Goal: Information Seeking & Learning: Learn about a topic

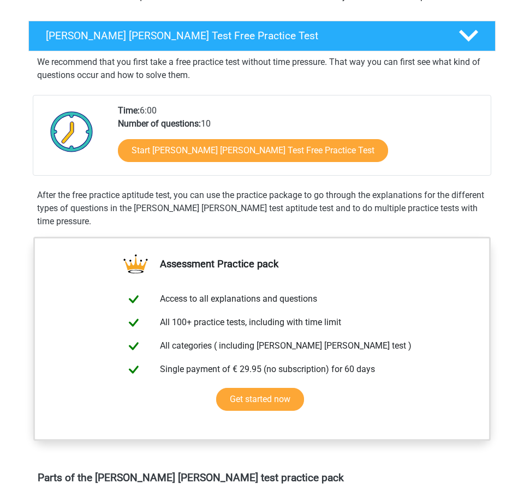
scroll to position [153, 0]
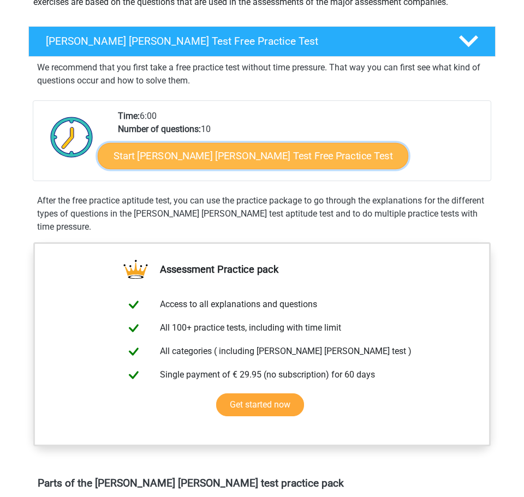
click at [249, 157] on link "Start Watson Glaser Test Free Practice Test" at bounding box center [253, 156] width 310 height 26
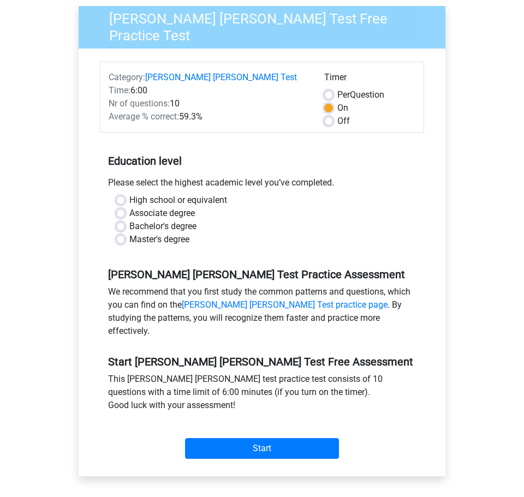
scroll to position [98, 0]
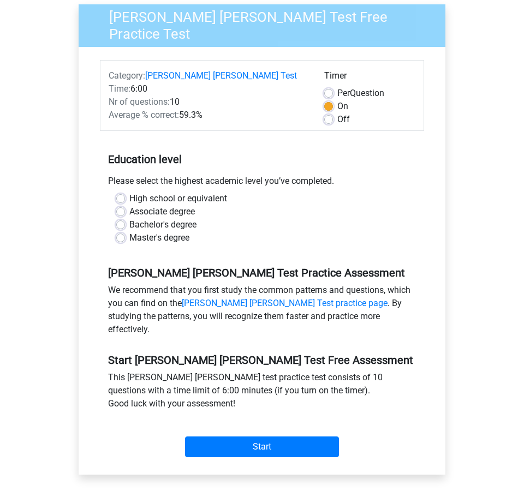
click at [129, 231] on label "Master's degree" at bounding box center [159, 237] width 60 height 13
click at [122, 231] on input "Master's degree" at bounding box center [120, 236] width 9 height 11
radio input "true"
click at [129, 218] on label "Bachelor's degree" at bounding box center [162, 224] width 67 height 13
click at [119, 218] on input "Bachelor's degree" at bounding box center [120, 223] width 9 height 11
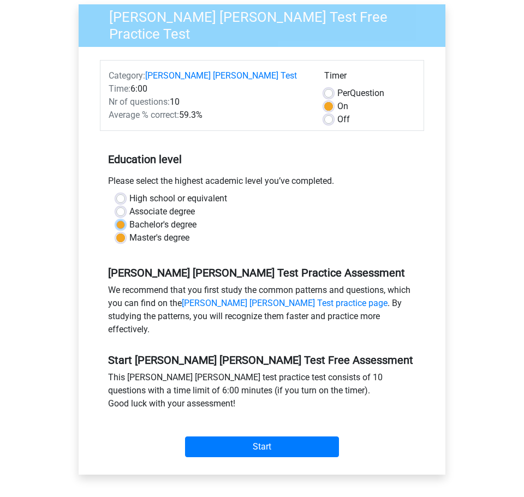
radio input "true"
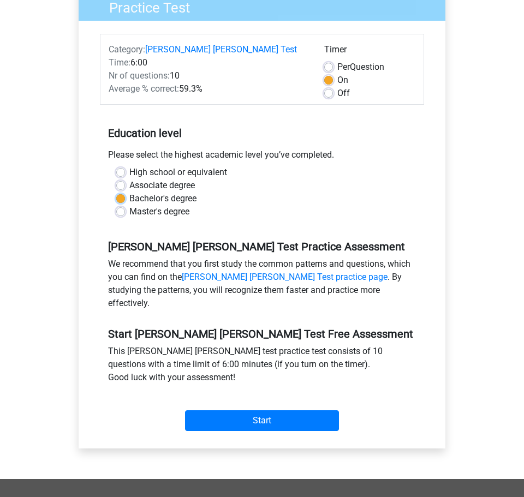
scroll to position [133, 0]
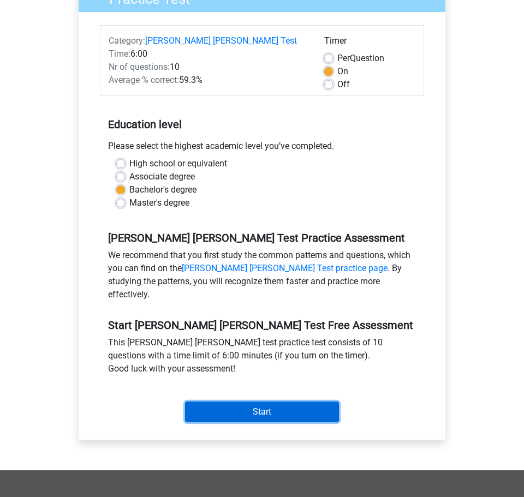
click at [278, 401] on input "Start" at bounding box center [262, 411] width 154 height 21
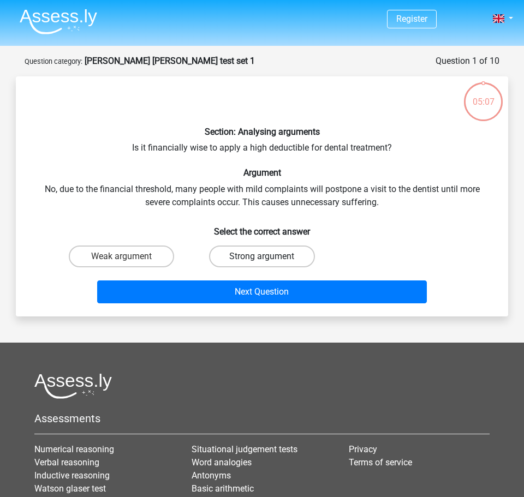
click at [254, 259] on label "Strong argument" at bounding box center [261, 256] width 105 height 22
click at [262, 259] on input "Strong argument" at bounding box center [265, 259] width 7 height 7
radio input "true"
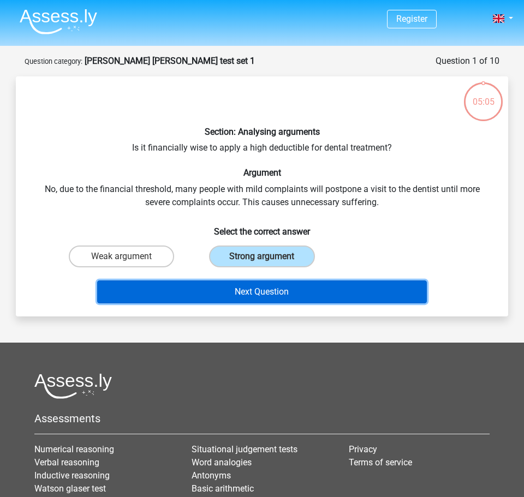
click at [260, 289] on button "Next Question" at bounding box center [262, 291] width 330 height 23
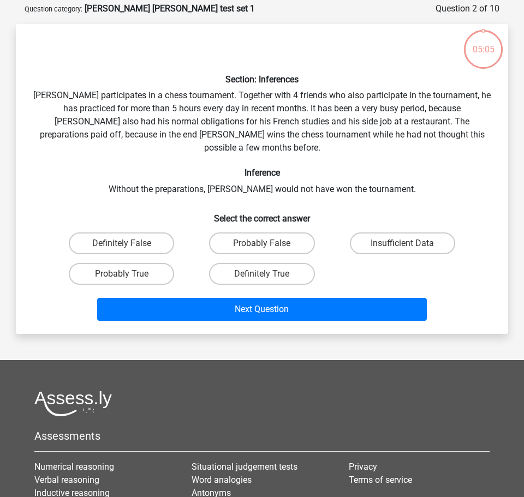
scroll to position [55, 0]
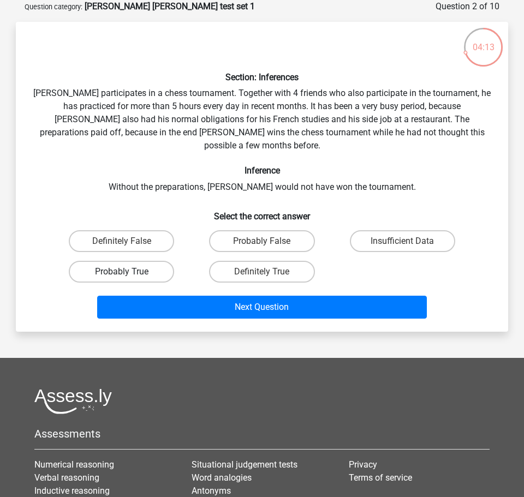
click at [152, 261] on label "Probably True" at bounding box center [121, 272] width 105 height 22
click at [129, 272] on input "Probably True" at bounding box center [125, 275] width 7 height 7
radio input "true"
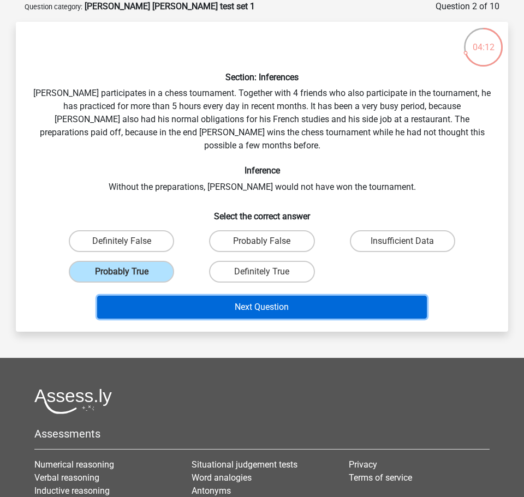
click at [196, 296] on button "Next Question" at bounding box center [262, 307] width 330 height 23
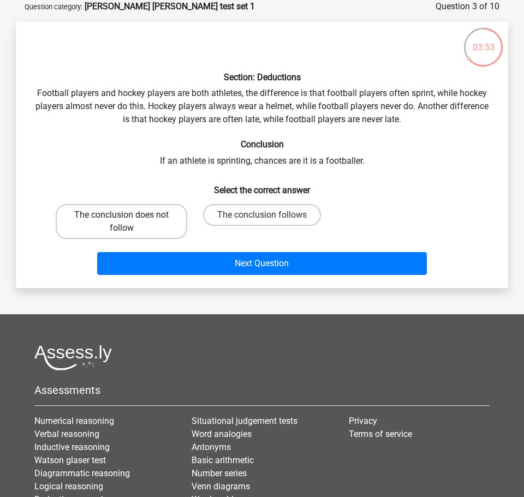
click at [131, 223] on label "The conclusion does not follow" at bounding box center [121, 221] width 131 height 35
click at [129, 222] on input "The conclusion does not follow" at bounding box center [125, 218] width 7 height 7
radio input "true"
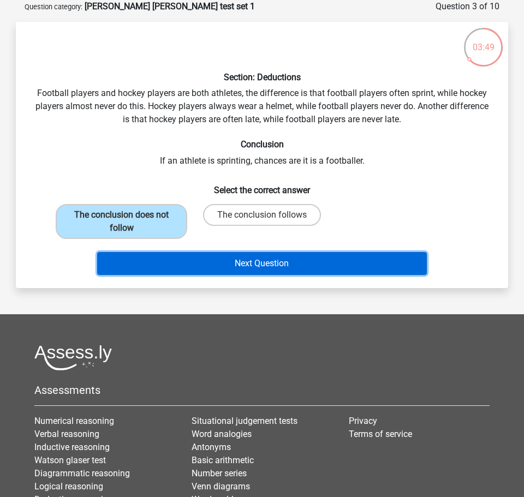
click at [225, 271] on button "Next Question" at bounding box center [262, 263] width 330 height 23
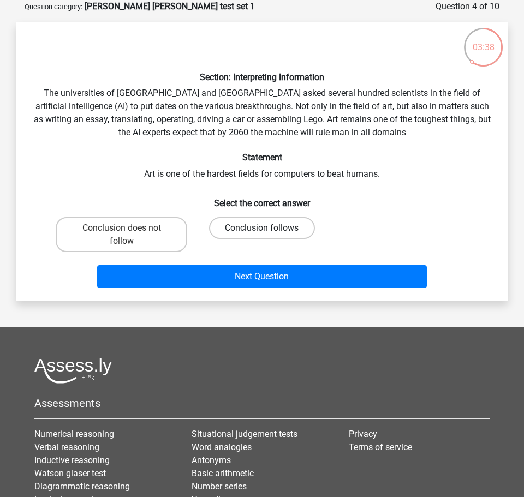
click at [269, 228] on label "Conclusion follows" at bounding box center [261, 228] width 105 height 22
click at [269, 228] on input "Conclusion follows" at bounding box center [265, 231] width 7 height 7
radio input "true"
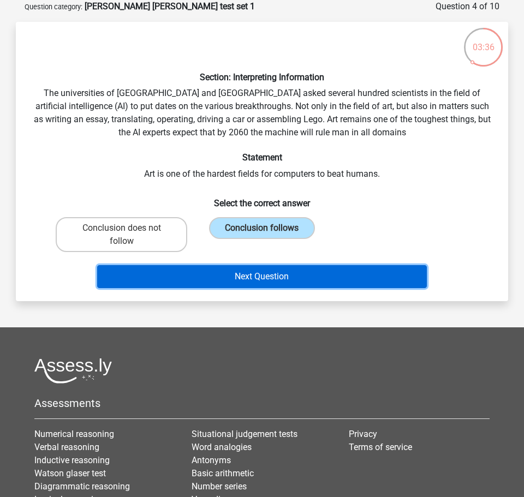
click at [258, 282] on button "Next Question" at bounding box center [262, 276] width 330 height 23
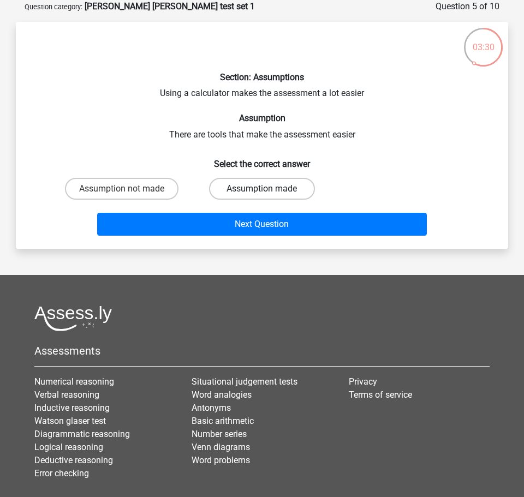
click at [292, 187] on label "Assumption made" at bounding box center [261, 189] width 105 height 22
click at [269, 189] on input "Assumption made" at bounding box center [265, 192] width 7 height 7
radio input "true"
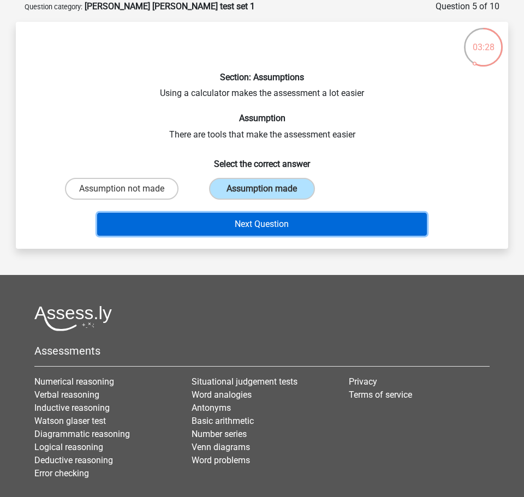
click at [244, 223] on button "Next Question" at bounding box center [262, 224] width 330 height 23
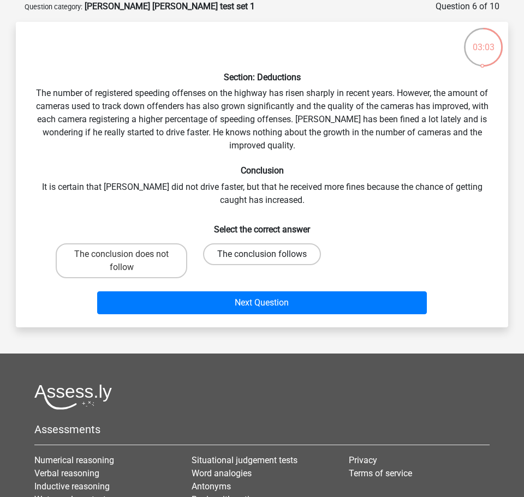
click at [263, 253] on label "The conclusion follows" at bounding box center [262, 254] width 118 height 22
click at [263, 254] on input "The conclusion follows" at bounding box center [265, 257] width 7 height 7
radio input "true"
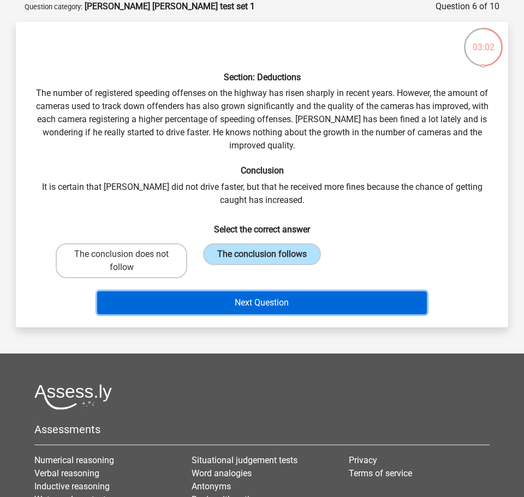
click at [259, 294] on button "Next Question" at bounding box center [262, 302] width 330 height 23
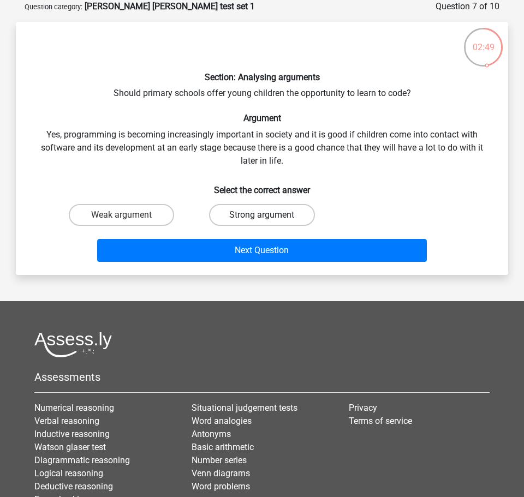
click at [232, 206] on label "Strong argument" at bounding box center [261, 215] width 105 height 22
click at [262, 215] on input "Strong argument" at bounding box center [265, 218] width 7 height 7
radio input "true"
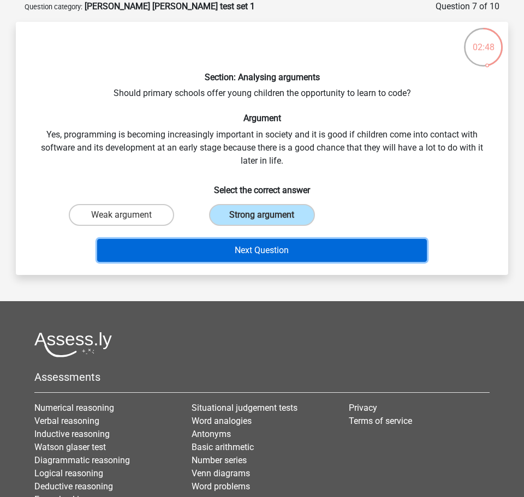
click at [273, 251] on button "Next Question" at bounding box center [262, 250] width 330 height 23
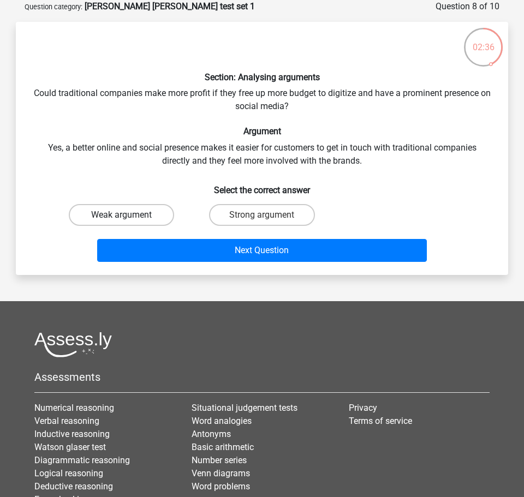
click at [114, 211] on label "Weak argument" at bounding box center [121, 215] width 105 height 22
click at [122, 215] on input "Weak argument" at bounding box center [125, 218] width 7 height 7
radio input "true"
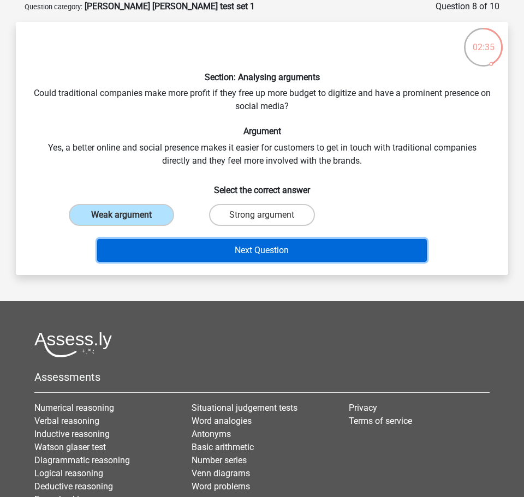
click at [207, 242] on button "Next Question" at bounding box center [262, 250] width 330 height 23
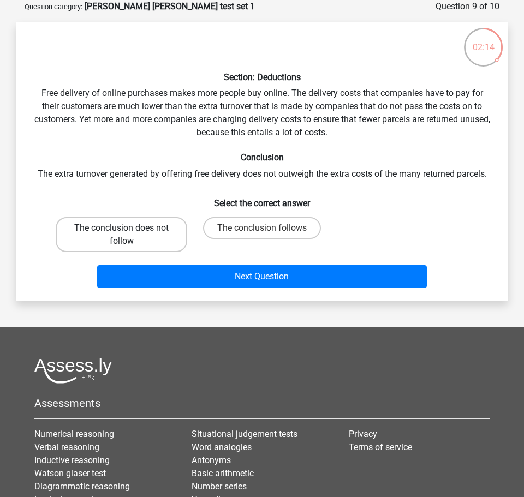
click at [143, 238] on label "The conclusion does not follow" at bounding box center [121, 234] width 131 height 35
click at [129, 235] on input "The conclusion does not follow" at bounding box center [125, 231] width 7 height 7
radio input "true"
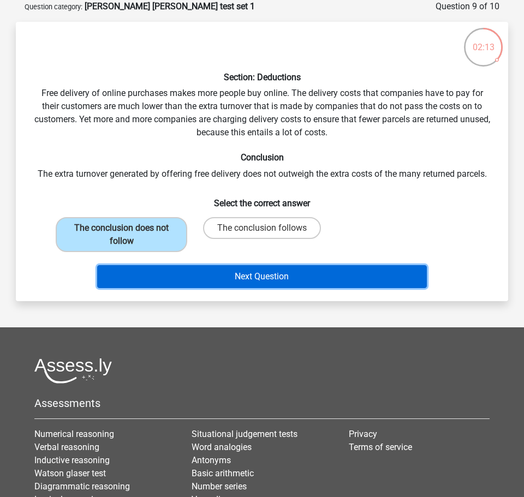
click at [236, 267] on button "Next Question" at bounding box center [262, 276] width 330 height 23
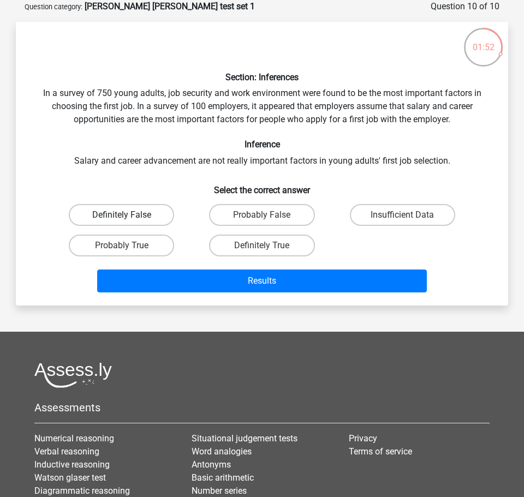
click at [102, 214] on label "Definitely False" at bounding box center [121, 215] width 105 height 22
click at [122, 215] on input "Definitely False" at bounding box center [125, 218] width 7 height 7
radio input "true"
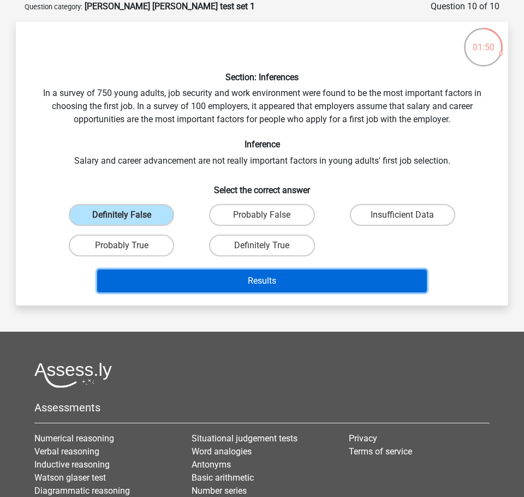
click at [217, 272] on button "Results" at bounding box center [262, 280] width 330 height 23
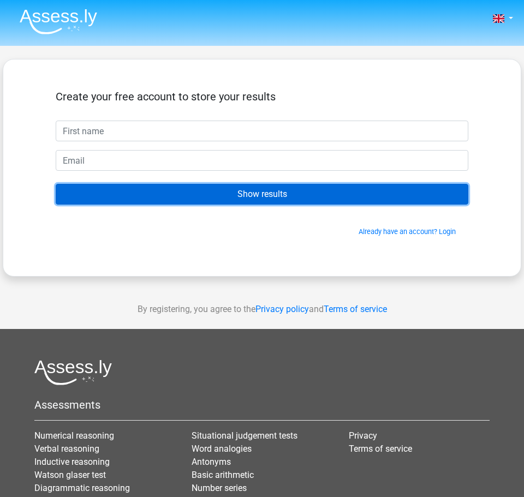
click at [257, 188] on input "Show results" at bounding box center [262, 194] width 412 height 21
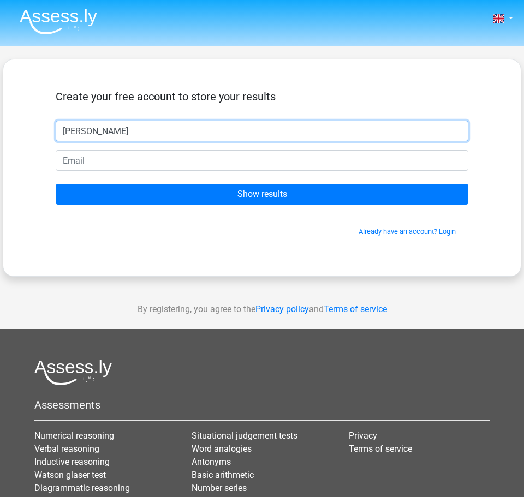
type input "hayden glass"
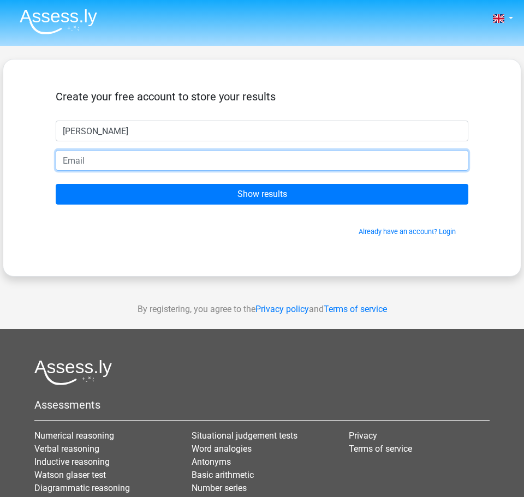
click at [105, 161] on input "email" at bounding box center [262, 160] width 412 height 21
type input "hayden.glass04@gmail.com"
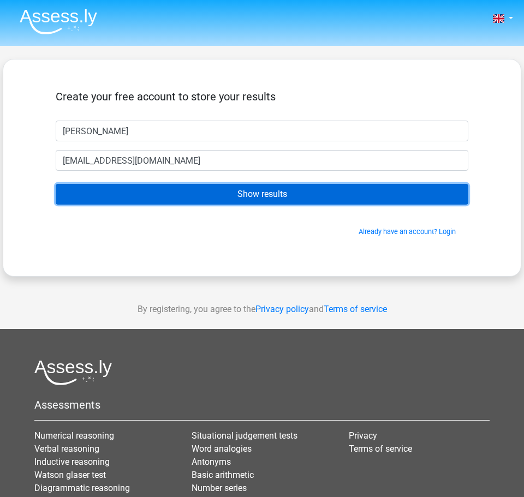
click at [143, 199] on input "Show results" at bounding box center [262, 194] width 412 height 21
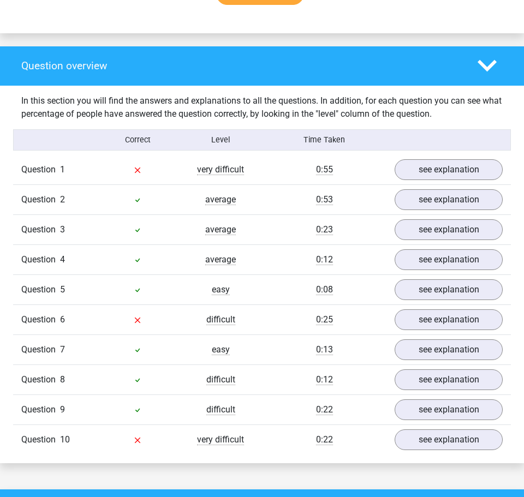
scroll to position [762, 0]
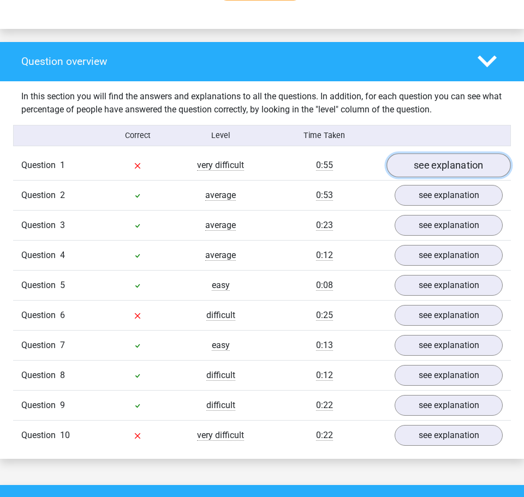
click at [468, 153] on link "see explanation" at bounding box center [448, 165] width 124 height 24
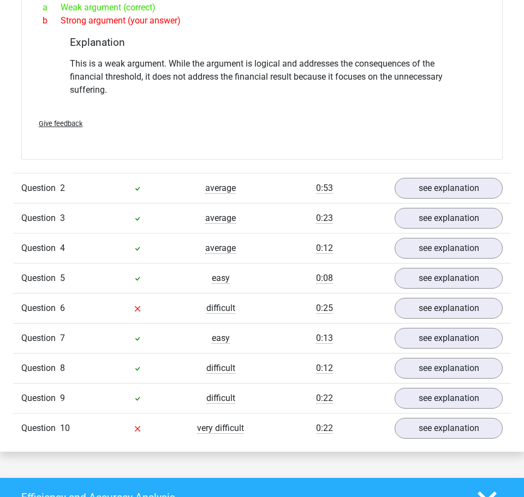
scroll to position [1072, 0]
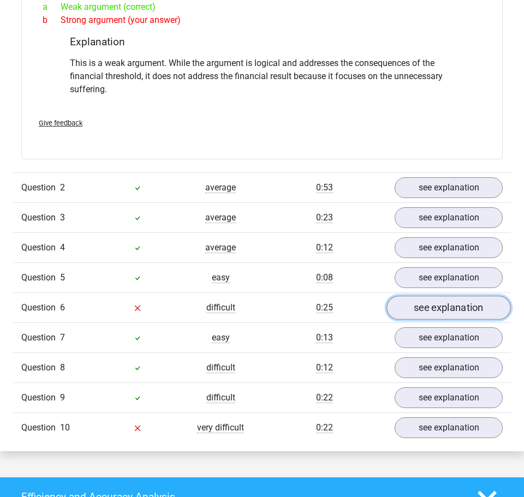
click at [417, 296] on link "see explanation" at bounding box center [448, 308] width 124 height 24
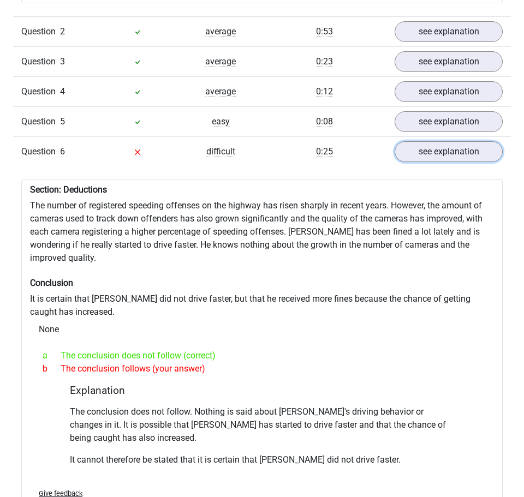
scroll to position [1219, 0]
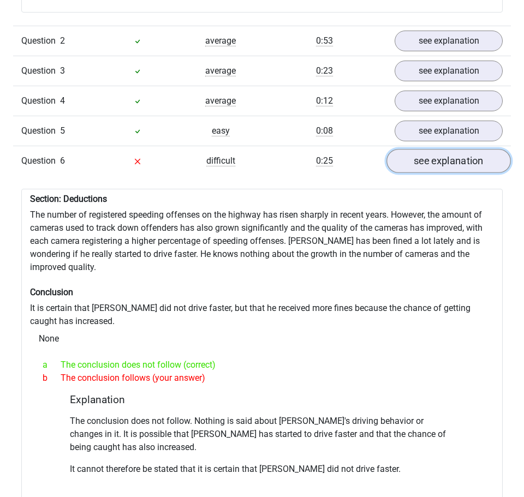
click at [422, 149] on link "see explanation" at bounding box center [448, 161] width 124 height 24
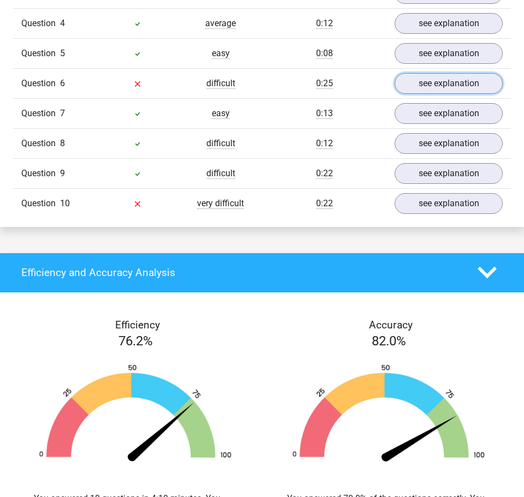
scroll to position [1296, 0]
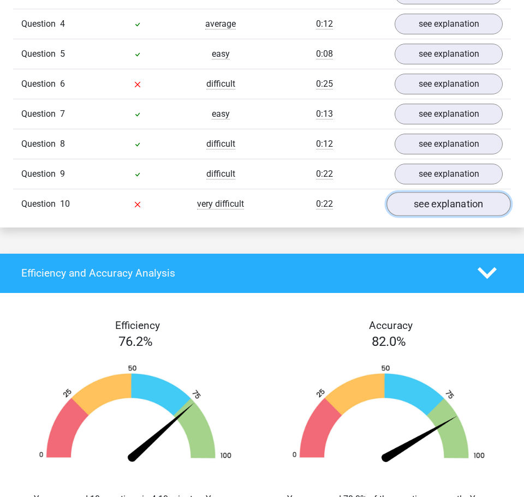
click at [458, 194] on link "see explanation" at bounding box center [448, 204] width 124 height 24
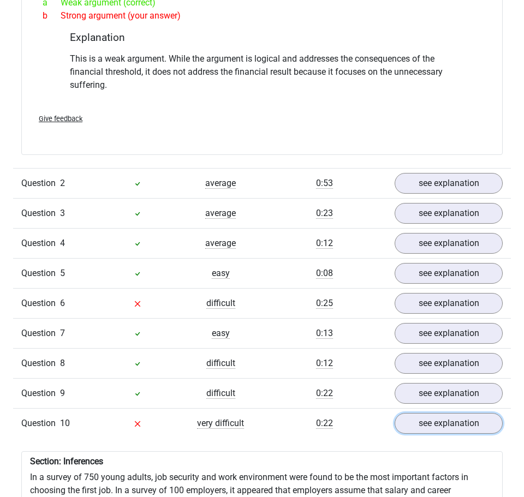
scroll to position [1076, 0]
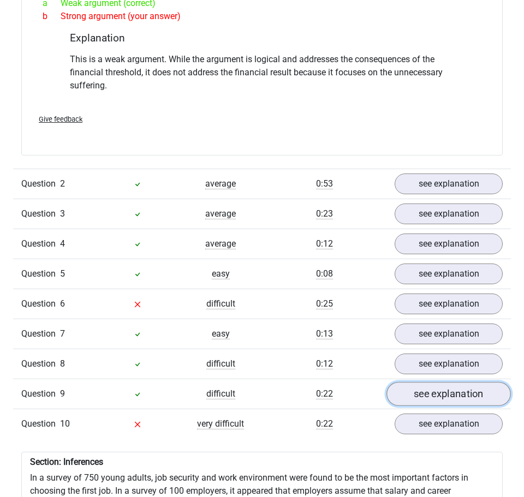
click at [418, 382] on link "see explanation" at bounding box center [448, 394] width 124 height 24
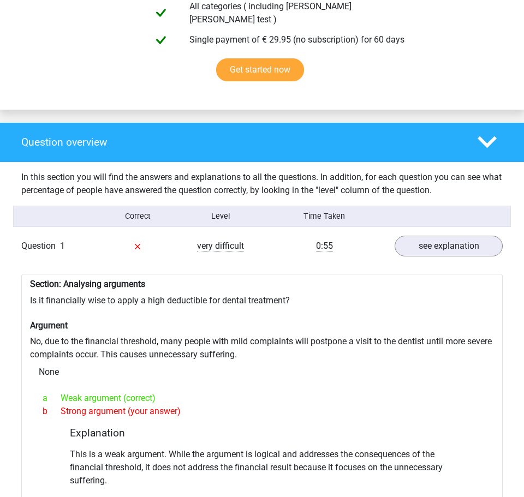
scroll to position [735, 0]
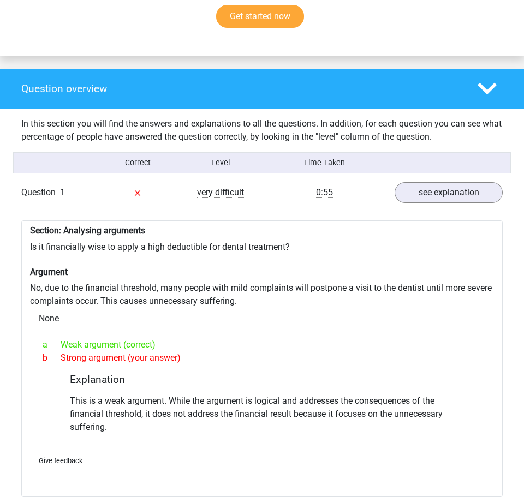
click at [479, 79] on icon at bounding box center [486, 88] width 19 height 19
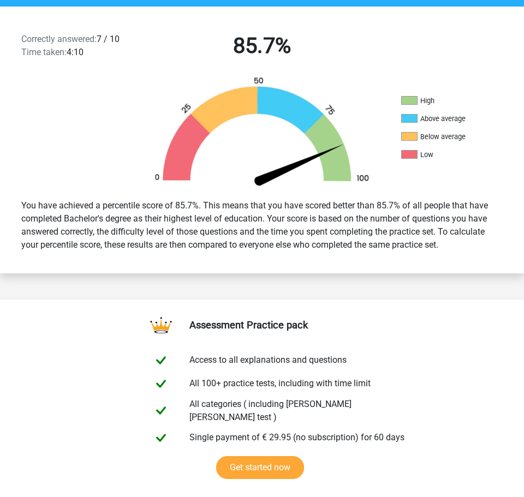
scroll to position [283, 0]
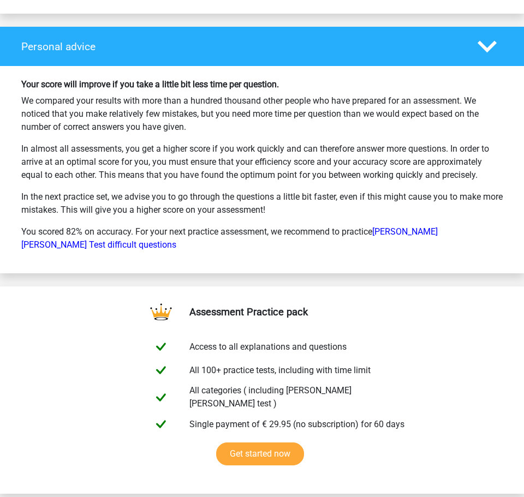
scroll to position [1201, 0]
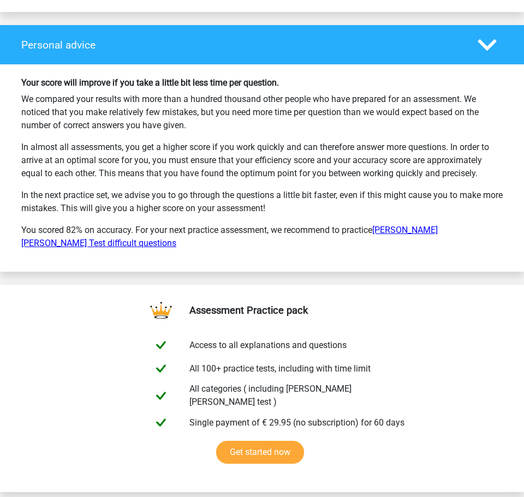
click at [427, 225] on link "Watson Glaser Test difficult questions" at bounding box center [229, 236] width 416 height 23
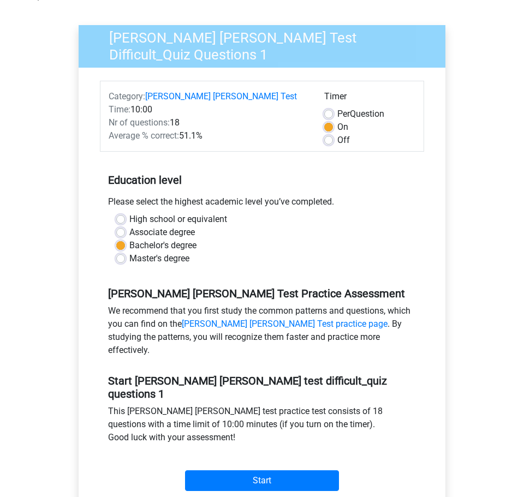
scroll to position [82, 0]
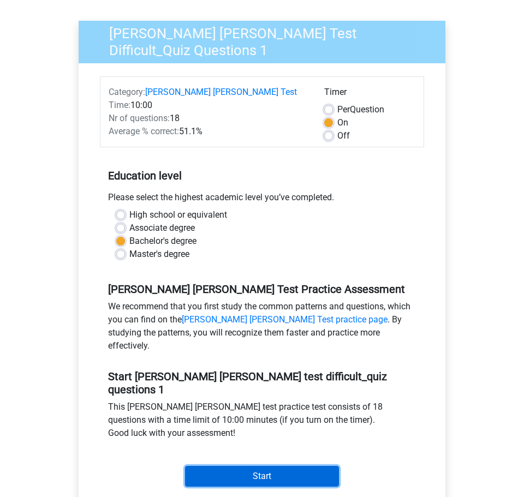
click at [265, 466] on input "Start" at bounding box center [262, 476] width 154 height 21
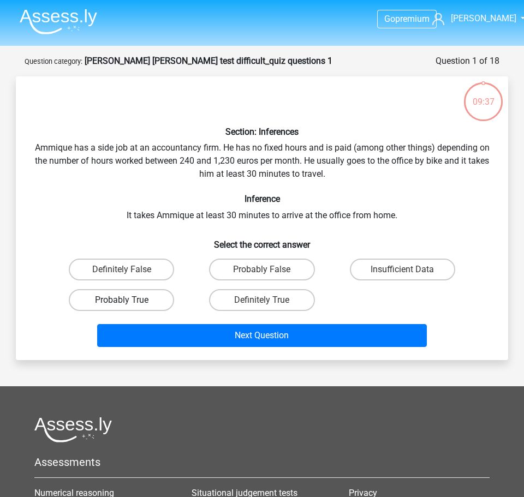
click at [129, 297] on label "Probably True" at bounding box center [121, 300] width 105 height 22
click at [129, 300] on input "Probably True" at bounding box center [125, 303] width 7 height 7
radio input "true"
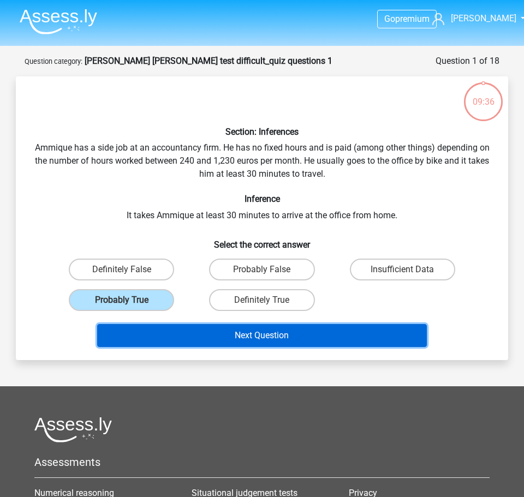
click at [188, 333] on button "Next Question" at bounding box center [262, 335] width 330 height 23
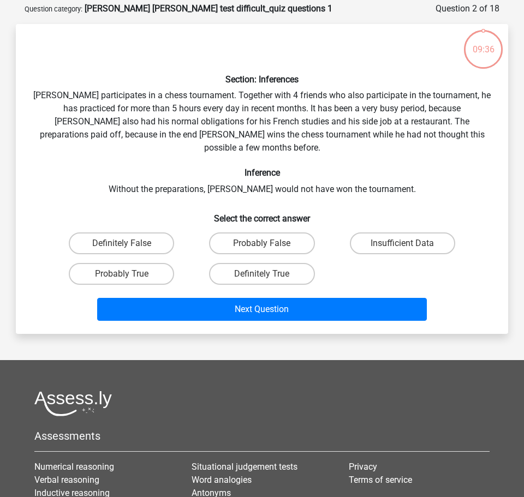
scroll to position [55, 0]
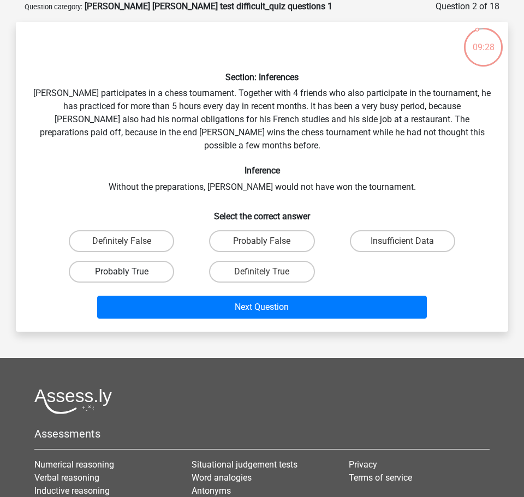
click at [119, 261] on label "Probably True" at bounding box center [121, 272] width 105 height 22
click at [122, 272] on input "Probably True" at bounding box center [125, 275] width 7 height 7
radio input "true"
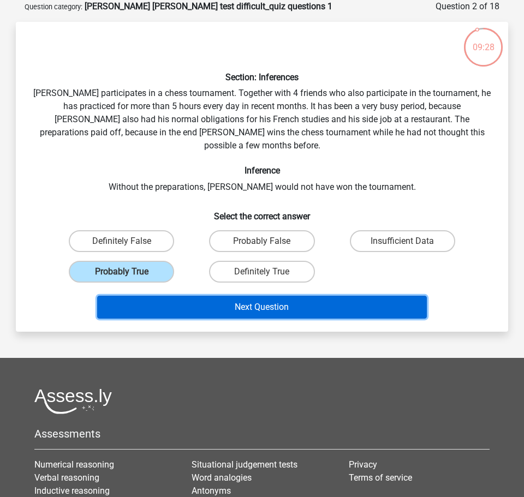
click at [176, 296] on button "Next Question" at bounding box center [262, 307] width 330 height 23
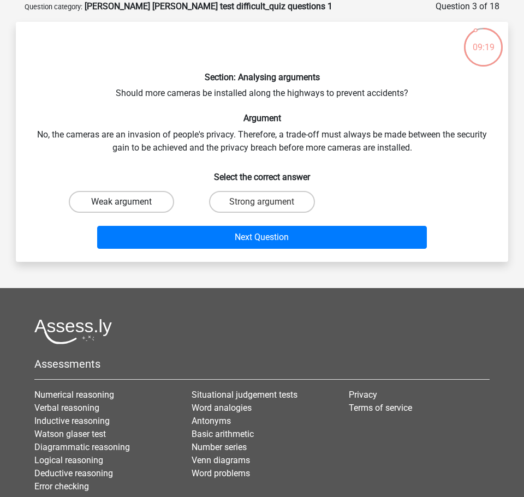
click at [147, 200] on label "Weak argument" at bounding box center [121, 202] width 105 height 22
click at [129, 202] on input "Weak argument" at bounding box center [125, 205] width 7 height 7
radio input "true"
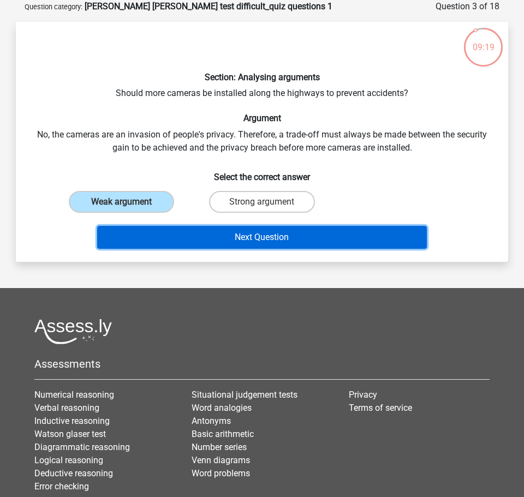
click at [211, 233] on button "Next Question" at bounding box center [262, 237] width 330 height 23
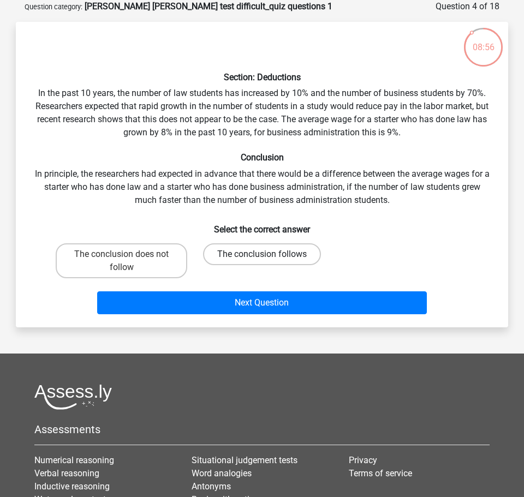
click at [253, 249] on label "The conclusion follows" at bounding box center [262, 254] width 118 height 22
click at [262, 254] on input "The conclusion follows" at bounding box center [265, 257] width 7 height 7
radio input "true"
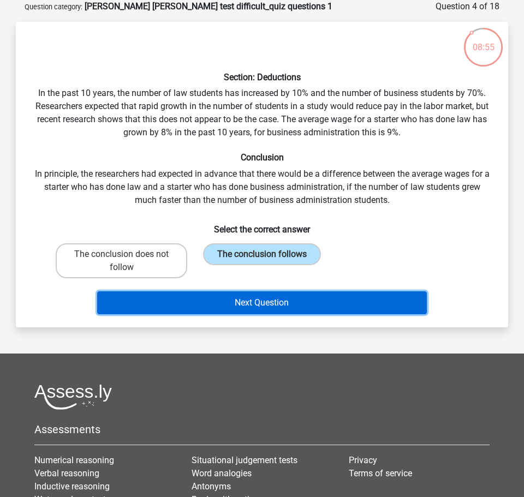
click at [252, 308] on button "Next Question" at bounding box center [262, 302] width 330 height 23
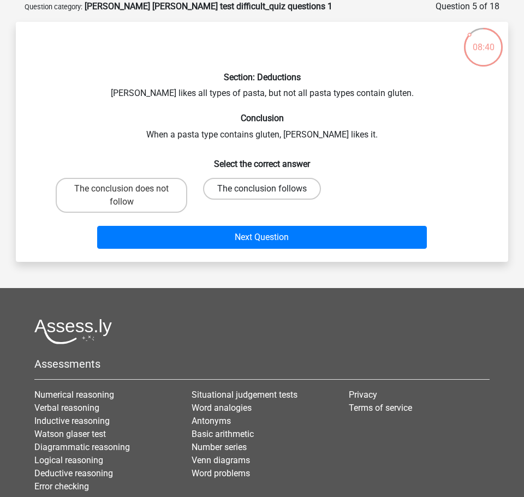
click at [309, 188] on label "The conclusion follows" at bounding box center [262, 189] width 118 height 22
click at [269, 189] on input "The conclusion follows" at bounding box center [265, 192] width 7 height 7
radio input "true"
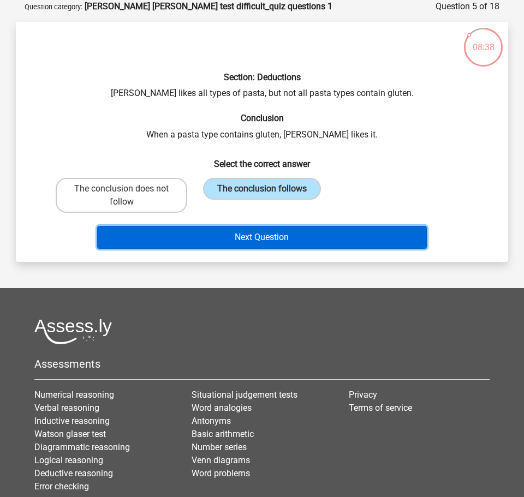
click at [280, 239] on button "Next Question" at bounding box center [262, 237] width 330 height 23
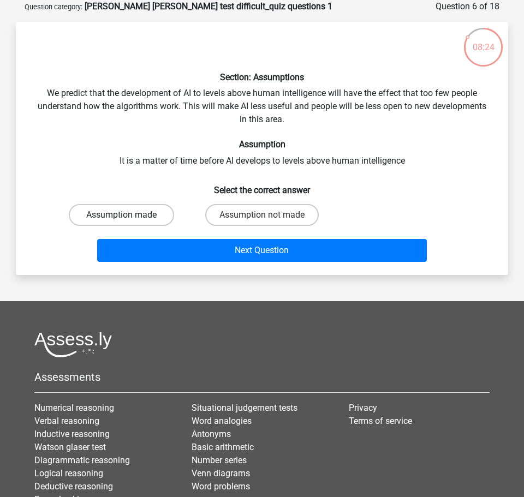
click at [151, 212] on label "Assumption made" at bounding box center [121, 215] width 105 height 22
click at [129, 215] on input "Assumption made" at bounding box center [125, 218] width 7 height 7
radio input "true"
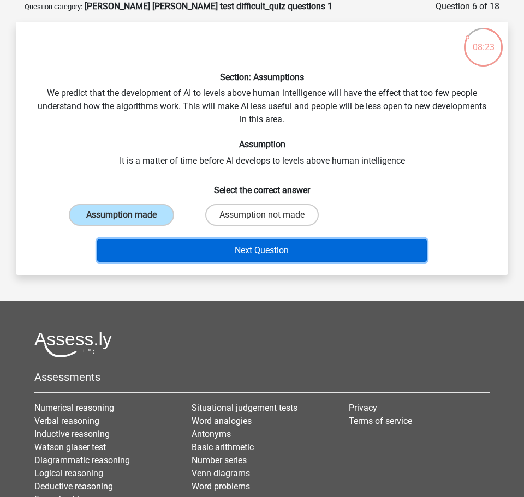
click at [197, 254] on button "Next Question" at bounding box center [262, 250] width 330 height 23
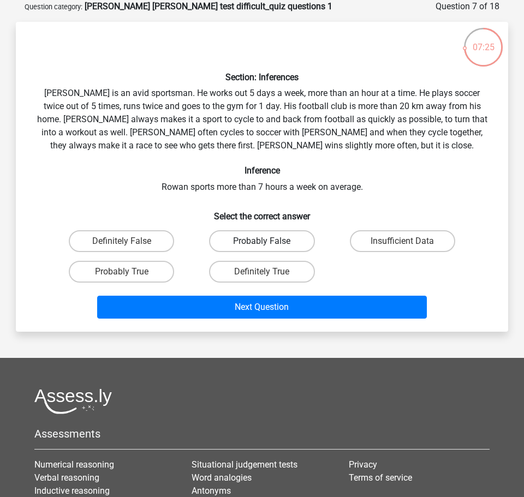
click at [290, 239] on label "Probably False" at bounding box center [261, 241] width 105 height 22
click at [269, 241] on input "Probably False" at bounding box center [265, 244] width 7 height 7
radio input "true"
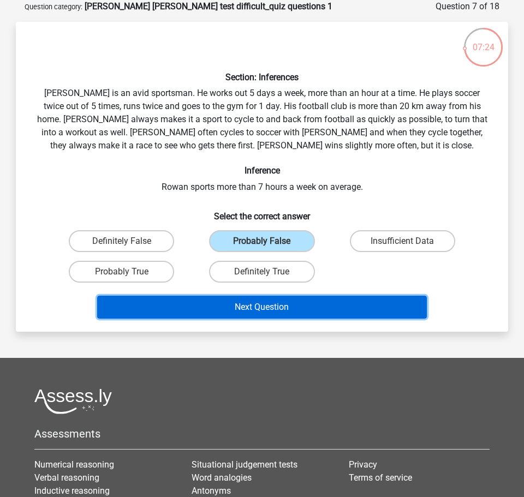
click at [251, 312] on button "Next Question" at bounding box center [262, 307] width 330 height 23
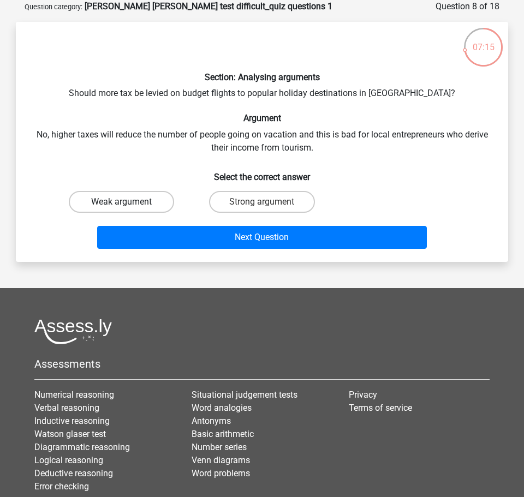
click at [155, 203] on label "Weak argument" at bounding box center [121, 202] width 105 height 22
click at [129, 203] on input "Weak argument" at bounding box center [125, 205] width 7 height 7
radio input "true"
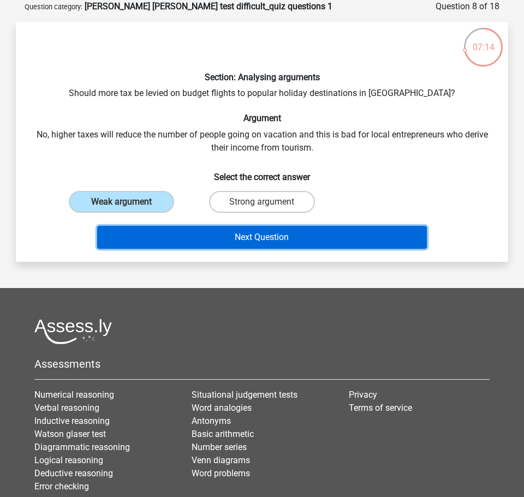
click at [238, 237] on button "Next Question" at bounding box center [262, 237] width 330 height 23
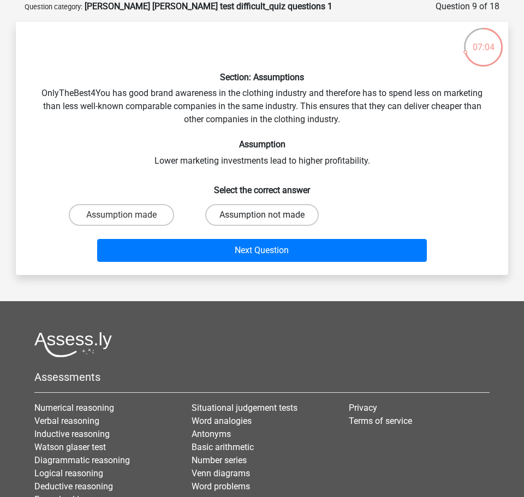
click at [255, 212] on label "Assumption not made" at bounding box center [261, 215] width 113 height 22
click at [262, 215] on input "Assumption not made" at bounding box center [265, 218] width 7 height 7
radio input "true"
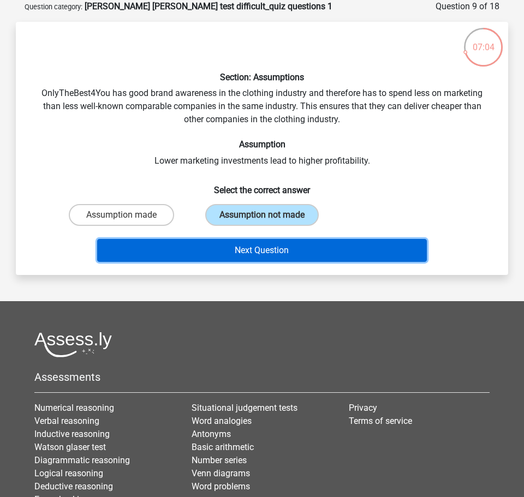
click at [272, 254] on button "Next Question" at bounding box center [262, 250] width 330 height 23
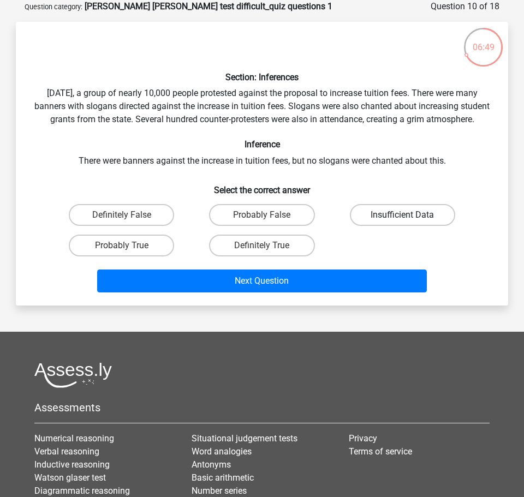
click at [374, 226] on label "Insufficient Data" at bounding box center [402, 215] width 105 height 22
click at [402, 222] on input "Insufficient Data" at bounding box center [405, 218] width 7 height 7
radio input "true"
click at [302, 297] on div "Next Question" at bounding box center [261, 282] width 421 height 27
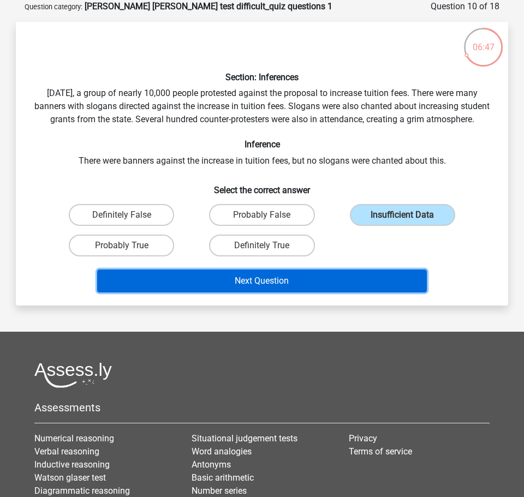
click at [326, 287] on button "Next Question" at bounding box center [262, 280] width 330 height 23
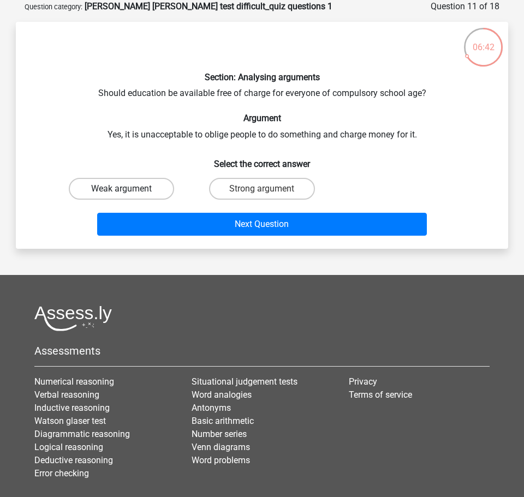
click at [117, 181] on label "Weak argument" at bounding box center [121, 189] width 105 height 22
click at [122, 189] on input "Weak argument" at bounding box center [125, 192] width 7 height 7
radio input "true"
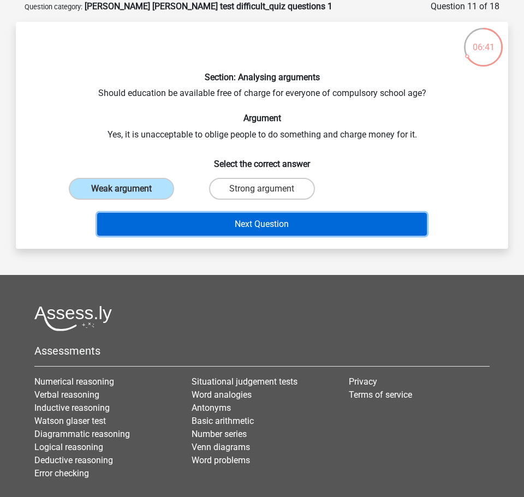
click at [150, 219] on button "Next Question" at bounding box center [262, 224] width 330 height 23
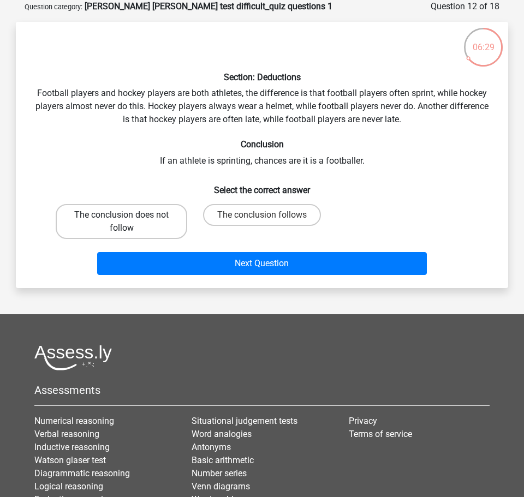
click at [136, 224] on label "The conclusion does not follow" at bounding box center [121, 221] width 131 height 35
click at [129, 222] on input "The conclusion does not follow" at bounding box center [125, 218] width 7 height 7
radio input "true"
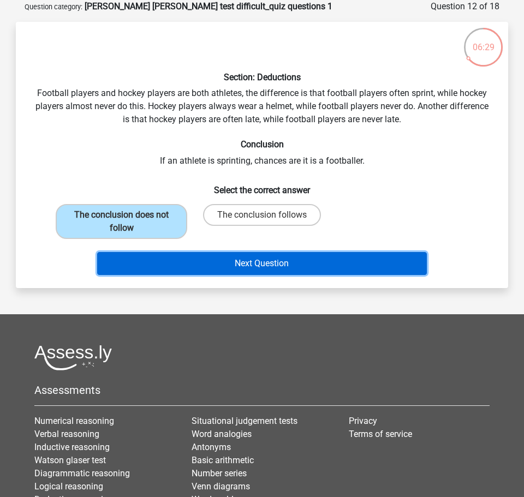
click at [179, 257] on button "Next Question" at bounding box center [262, 263] width 330 height 23
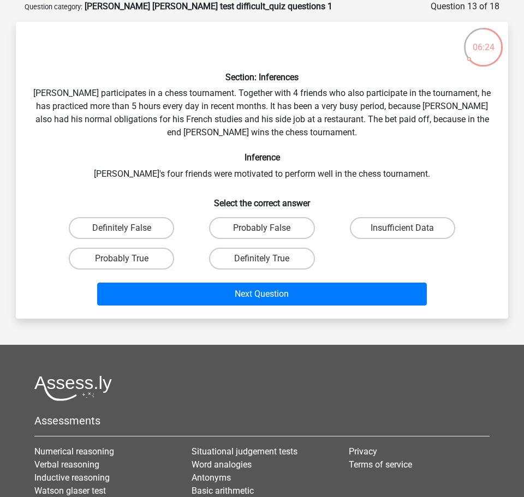
click at [126, 263] on input "Probably True" at bounding box center [125, 262] width 7 height 7
radio input "true"
click at [126, 263] on input "Probably True" at bounding box center [125, 262] width 7 height 7
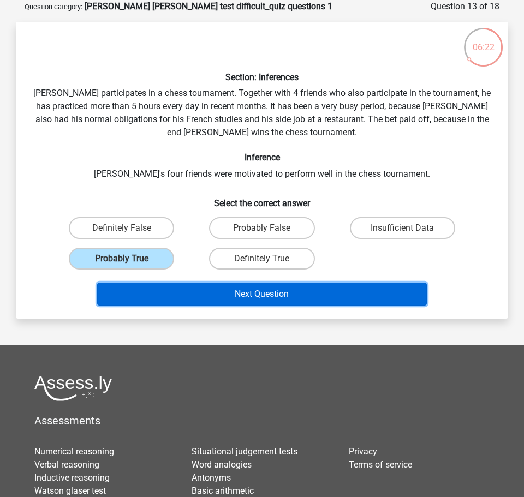
click at [175, 293] on button "Next Question" at bounding box center [262, 294] width 330 height 23
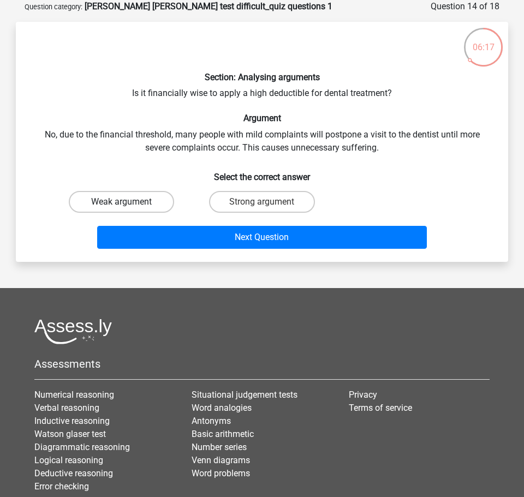
click at [145, 196] on label "Weak argument" at bounding box center [121, 202] width 105 height 22
click at [129, 202] on input "Weak argument" at bounding box center [125, 205] width 7 height 7
radio input "true"
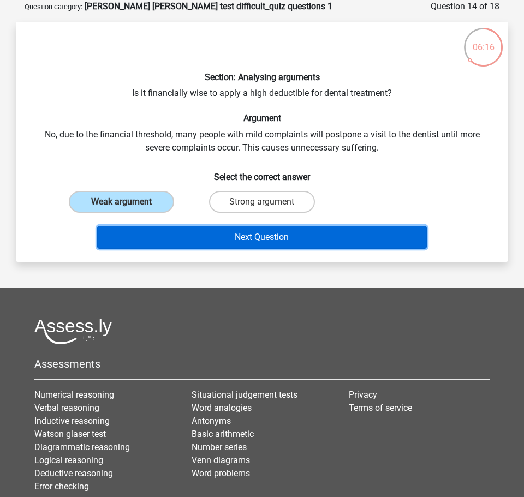
click at [172, 237] on button "Next Question" at bounding box center [262, 237] width 330 height 23
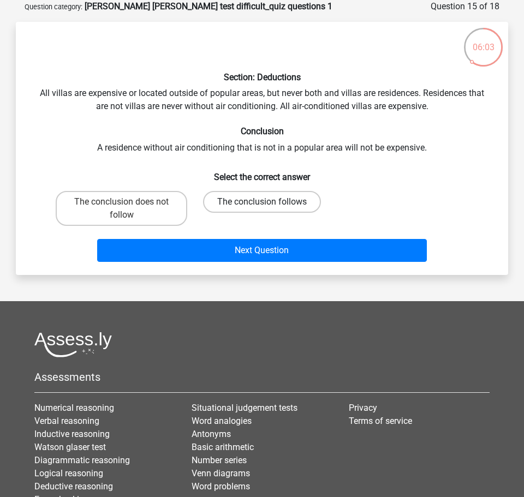
click at [244, 204] on label "The conclusion follows" at bounding box center [262, 202] width 118 height 22
click at [262, 204] on input "The conclusion follows" at bounding box center [265, 205] width 7 height 7
radio input "true"
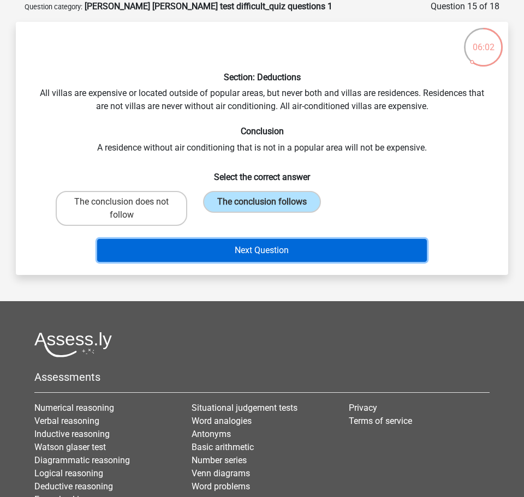
click at [265, 249] on button "Next Question" at bounding box center [262, 250] width 330 height 23
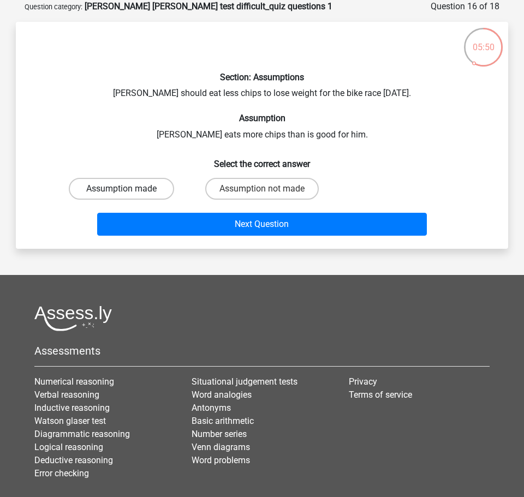
click at [143, 191] on label "Assumption made" at bounding box center [121, 189] width 105 height 22
click at [129, 191] on input "Assumption made" at bounding box center [125, 192] width 7 height 7
radio input "true"
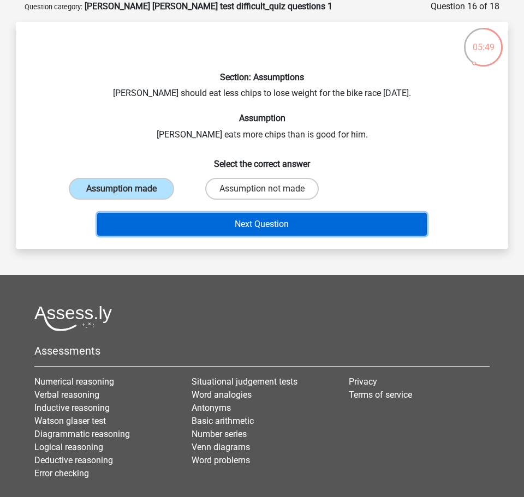
click at [201, 223] on button "Next Question" at bounding box center [262, 224] width 330 height 23
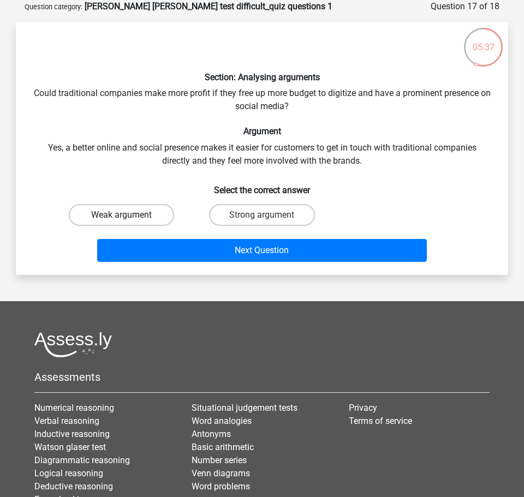
click at [134, 218] on label "Weak argument" at bounding box center [121, 215] width 105 height 22
click at [129, 218] on input "Weak argument" at bounding box center [125, 218] width 7 height 7
radio input "true"
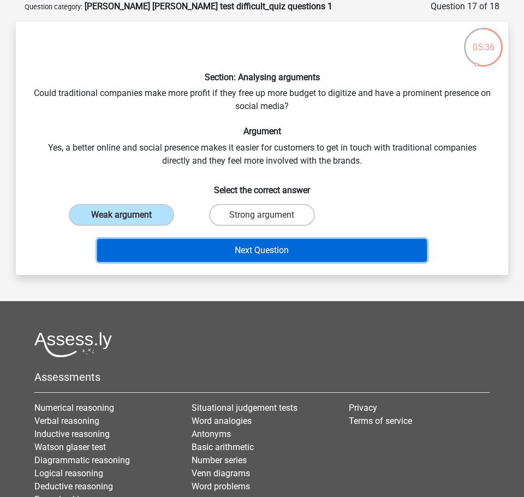
click at [225, 257] on button "Next Question" at bounding box center [262, 250] width 330 height 23
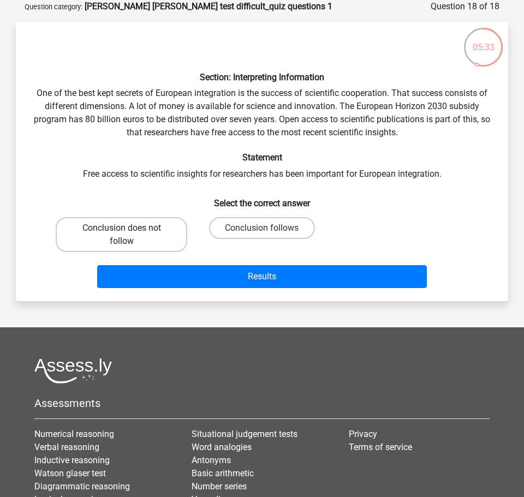
click at [145, 231] on label "Conclusion does not follow" at bounding box center [121, 234] width 131 height 35
click at [129, 231] on input "Conclusion does not follow" at bounding box center [125, 231] width 7 height 7
radio input "true"
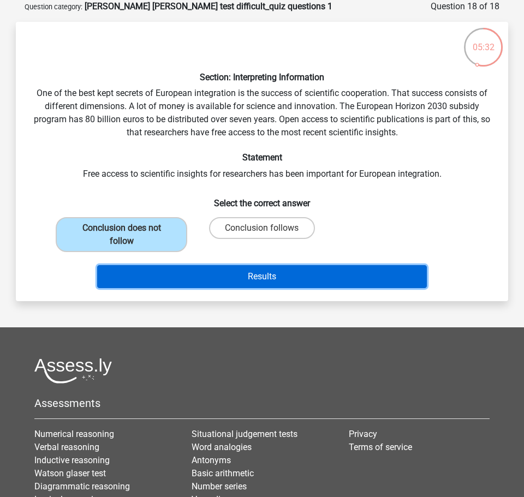
click at [186, 270] on button "Results" at bounding box center [262, 276] width 330 height 23
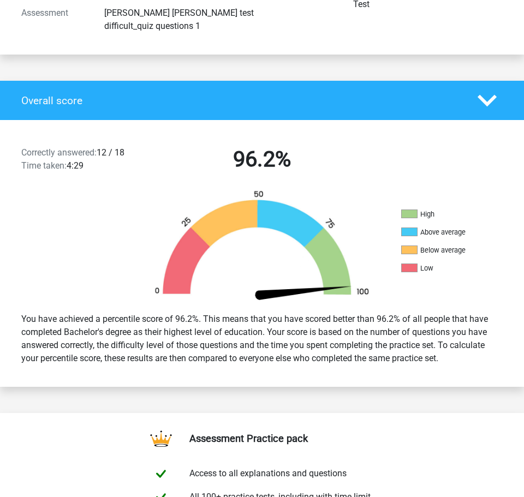
scroll to position [171, 0]
